Goal: Find specific page/section: Find specific page/section

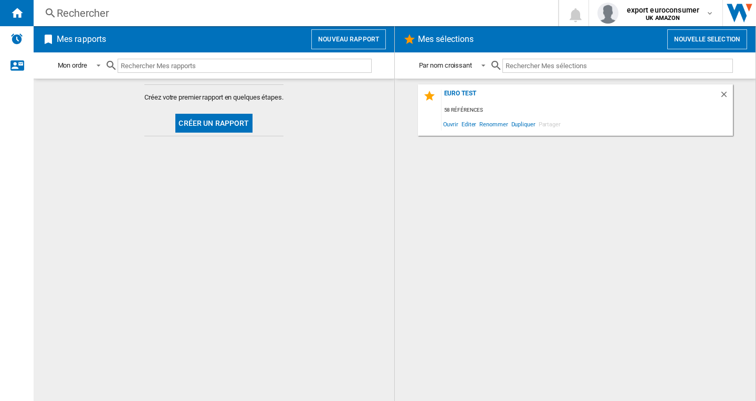
click at [94, 17] on div "Rechercher" at bounding box center [294, 13] width 474 height 15
click at [93, 14] on div "Rechercher" at bounding box center [294, 13] width 474 height 15
click at [103, 15] on div "Rechercher" at bounding box center [294, 13] width 474 height 15
click at [101, 16] on div "Rechercher" at bounding box center [294, 13] width 474 height 15
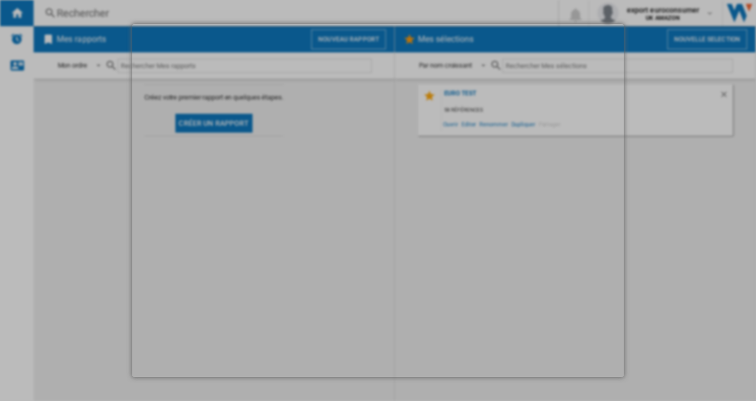
click at [673, 201] on div at bounding box center [378, 200] width 756 height 401
click at [328, 10] on div at bounding box center [378, 200] width 756 height 401
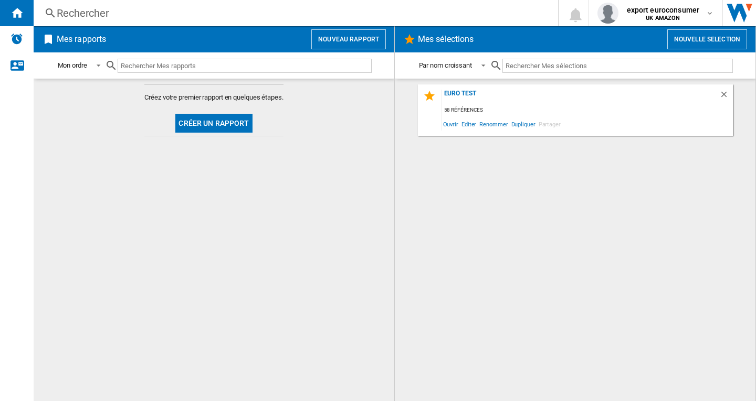
drag, startPoint x: 636, startPoint y: 321, endPoint x: 570, endPoint y: 341, distance: 69.4
click at [636, 321] on div "Euro test 58 références Ouvrir Editer Renommer Dupliquer Partager" at bounding box center [574, 240] width 339 height 312
